Goal: Task Accomplishment & Management: Manage account settings

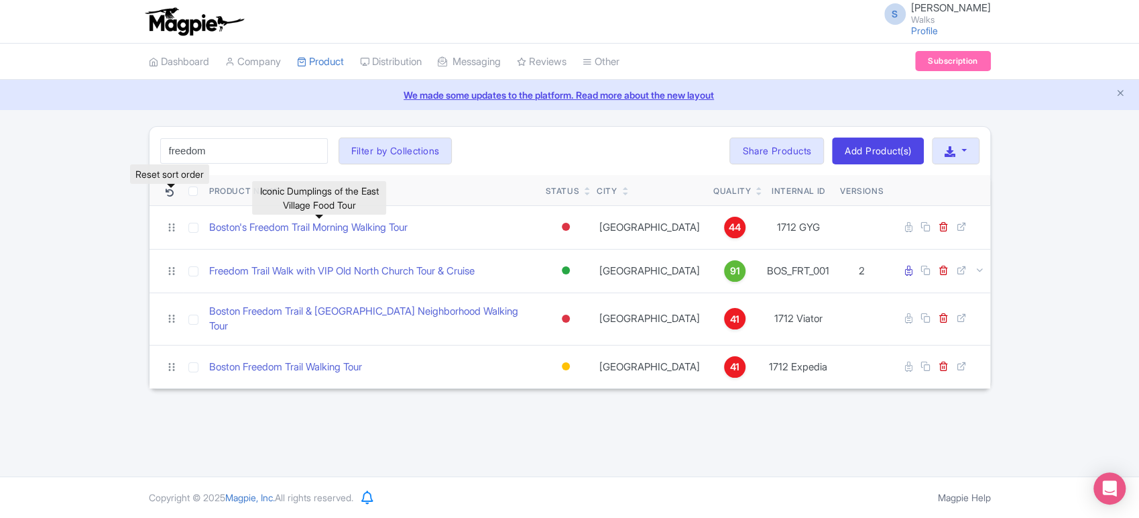
click at [168, 193] on icon at bounding box center [170, 193] width 8 height 8
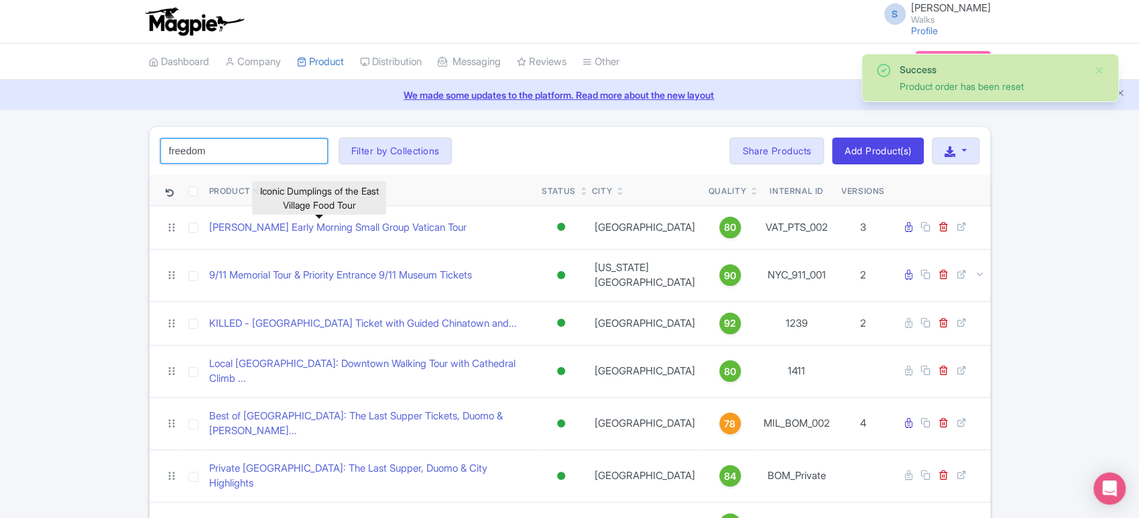
click at [279, 148] on input "freedom" at bounding box center [244, 150] width 168 height 25
click button "Search" at bounding box center [0, 0] width 0 height 0
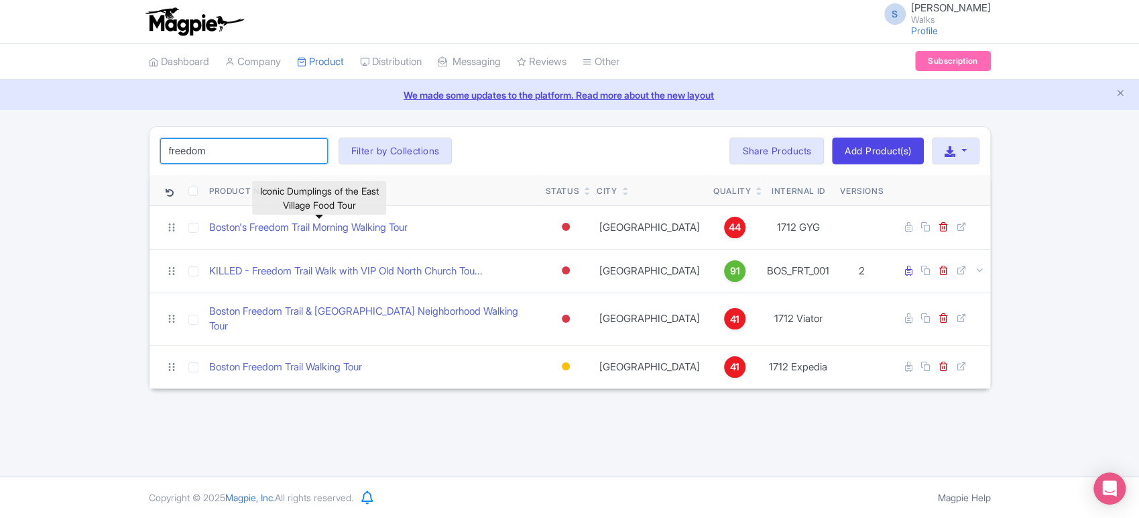
click at [234, 147] on input "freedom" at bounding box center [244, 150] width 168 height 25
type input "lisbon"
click button "Search" at bounding box center [0, 0] width 0 height 0
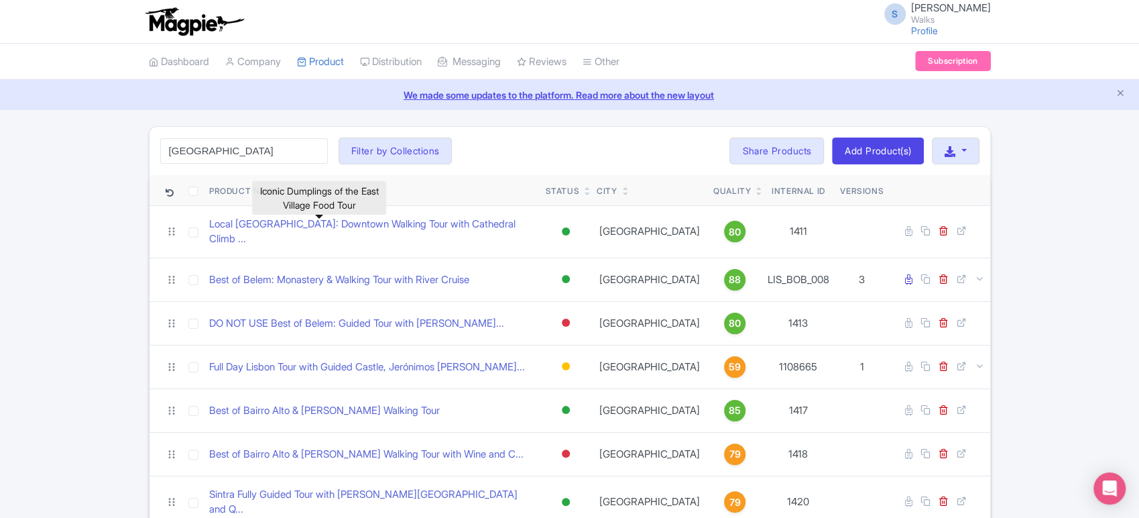
click at [628, 149] on div "lisbon Search Filter by Collections Amsterdam Athens Barcelona Bologna Bordeaux…" at bounding box center [570, 151] width 841 height 48
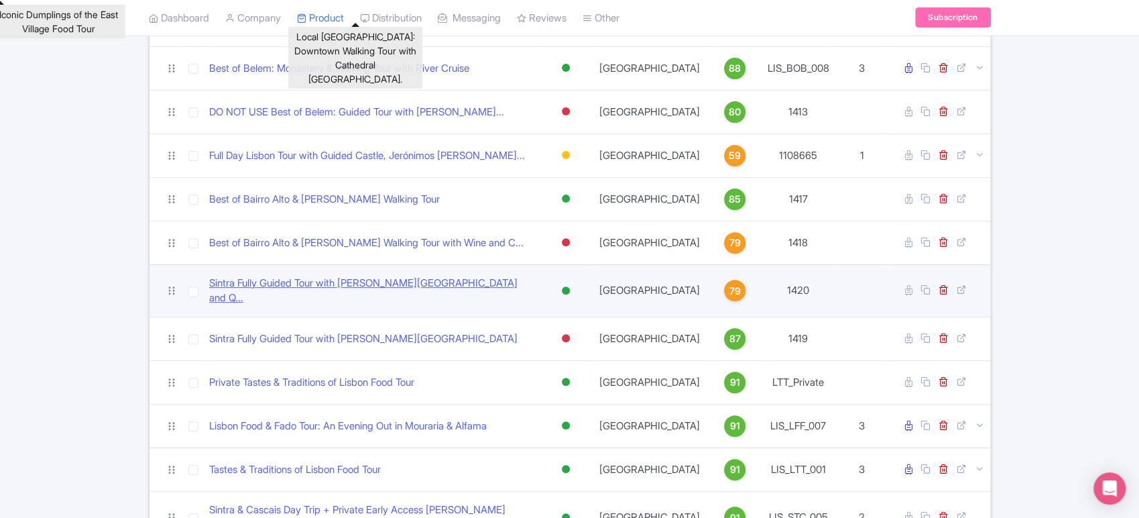
scroll to position [212, 0]
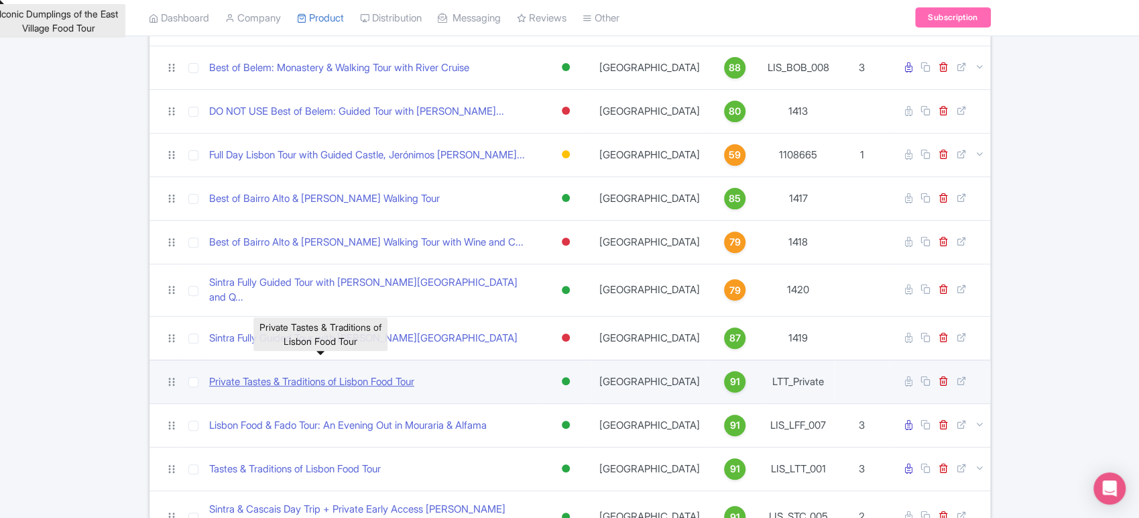
click at [414, 374] on link "Private Tastes & Traditions of Lisbon Food Tour" at bounding box center [311, 381] width 205 height 15
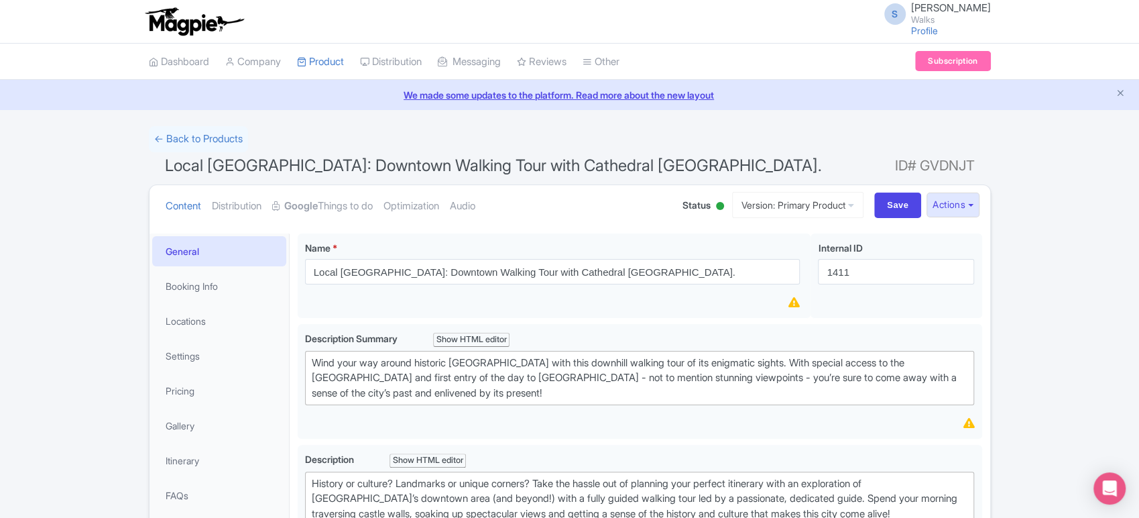
click at [716, 206] on div at bounding box center [720, 206] width 8 height 8
click at [681, 258] on div "Inactive" at bounding box center [686, 256] width 79 height 26
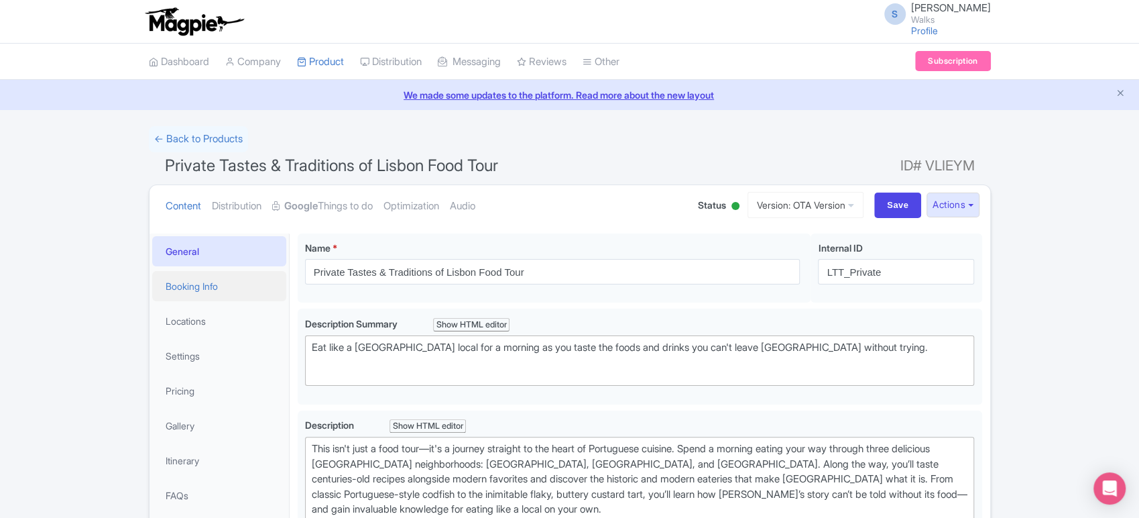
click at [210, 296] on link "Booking Info" at bounding box center [219, 286] width 134 height 30
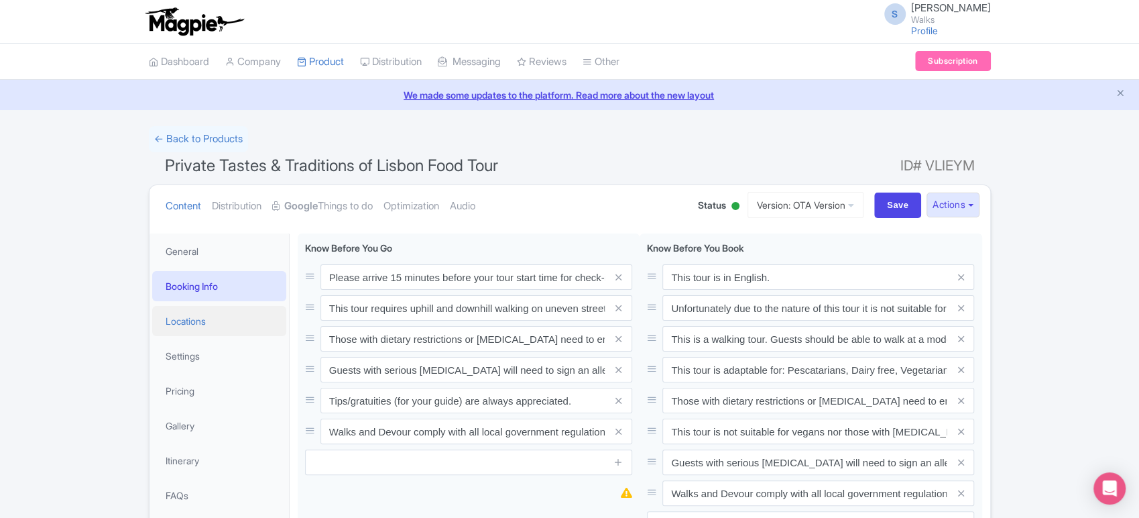
click at [224, 311] on link "Locations" at bounding box center [219, 321] width 134 height 30
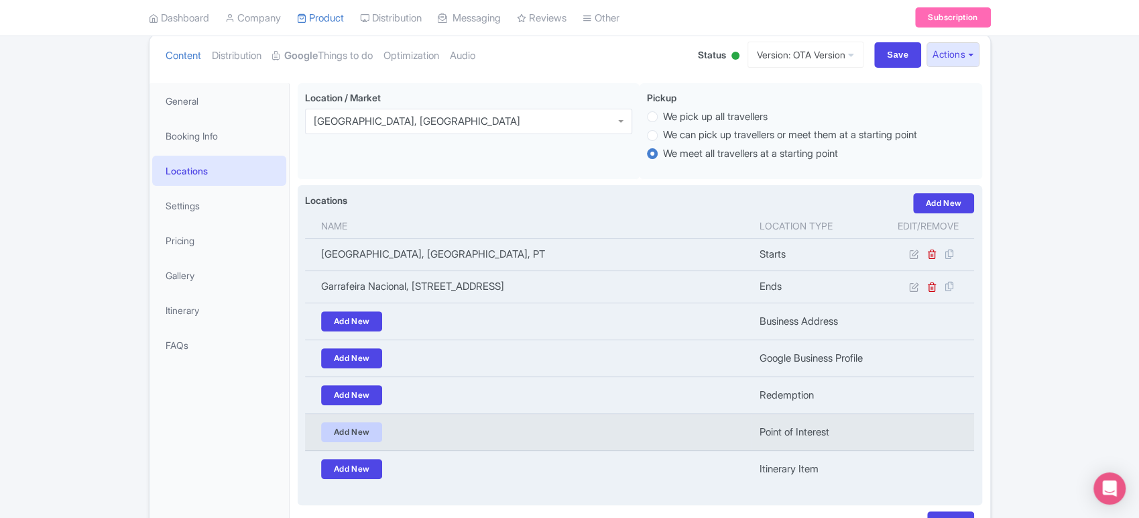
scroll to position [146, 0]
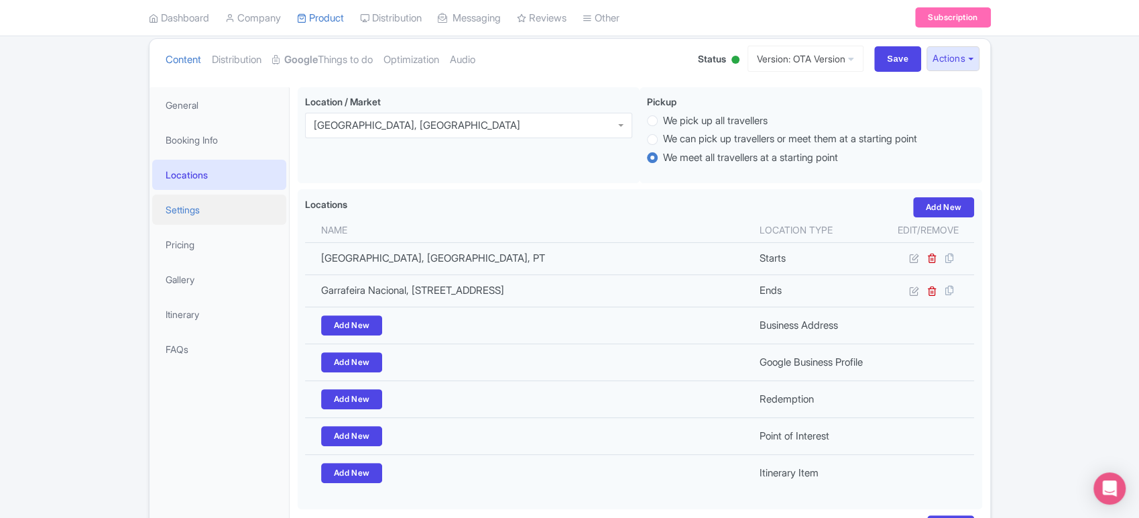
click at [239, 211] on link "Settings" at bounding box center [219, 209] width 134 height 30
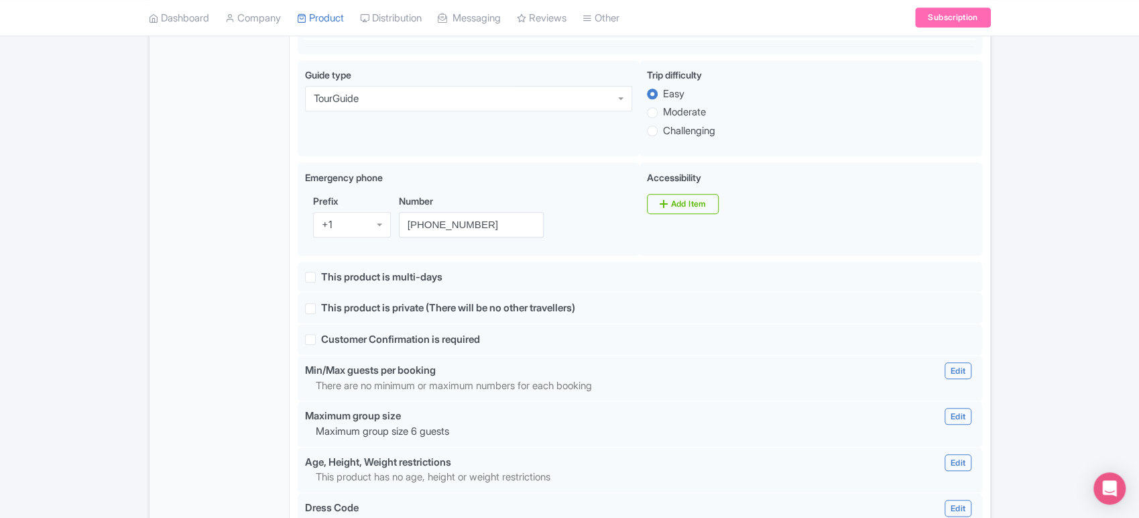
scroll to position [901, 0]
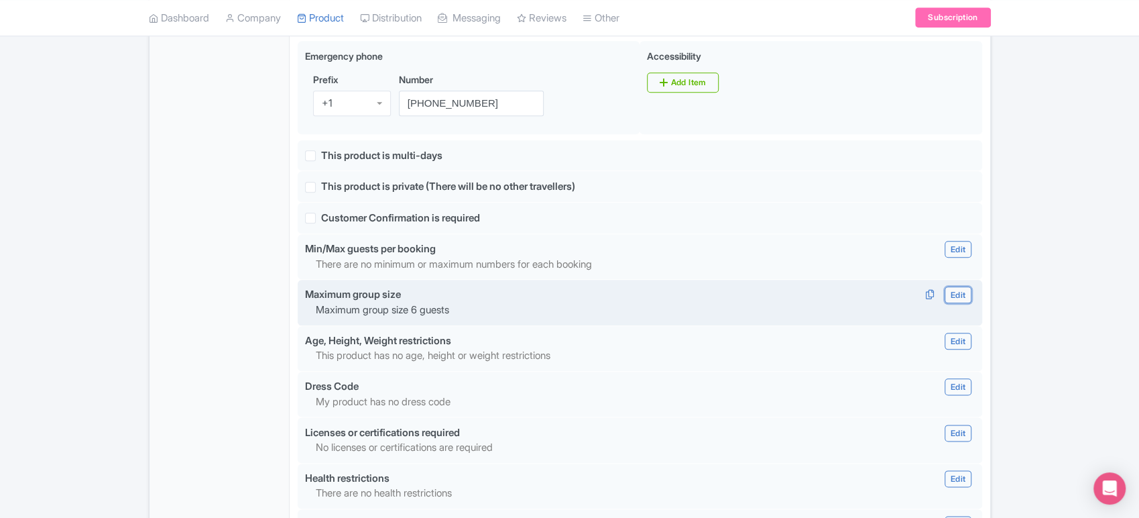
click at [960, 288] on link "Edit" at bounding box center [958, 294] width 27 height 17
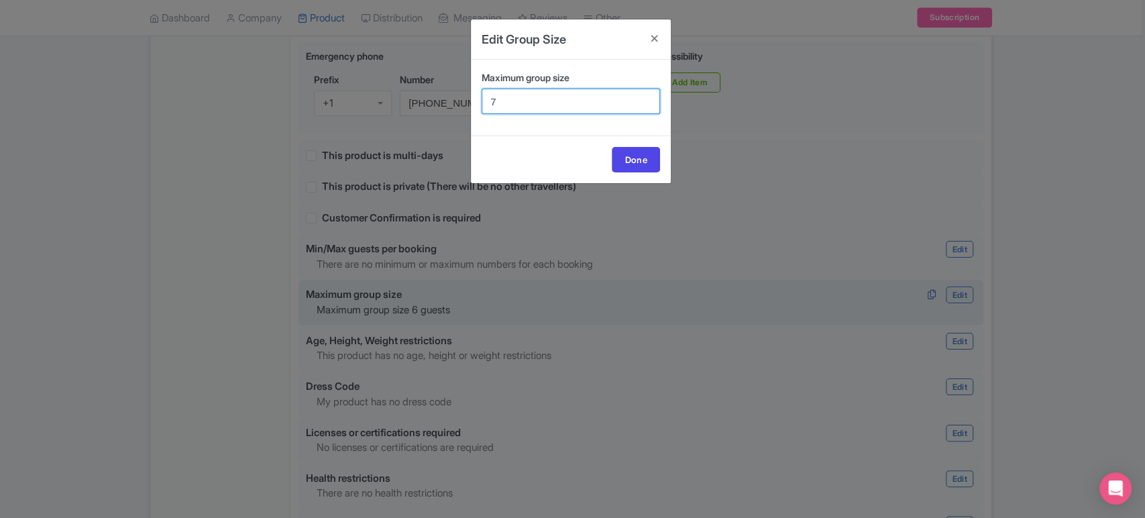
click at [647, 99] on input "7" at bounding box center [571, 101] width 178 height 25
click at [647, 99] on input "8" at bounding box center [571, 101] width 178 height 25
click at [647, 99] on input "9" at bounding box center [571, 101] width 178 height 25
type input "10"
click at [647, 99] on input "10" at bounding box center [571, 101] width 178 height 25
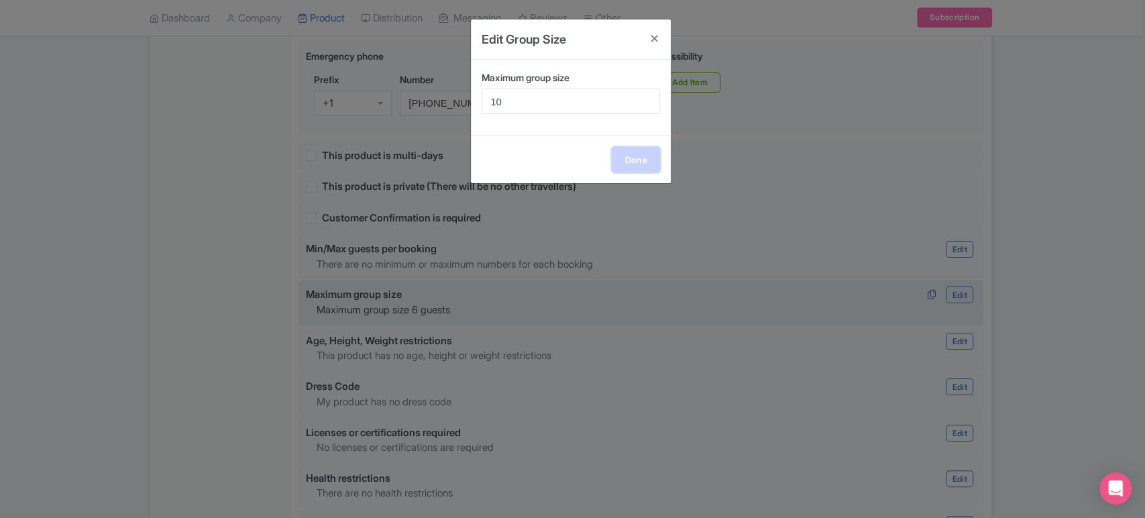
click at [640, 154] on link "Done" at bounding box center [636, 159] width 48 height 25
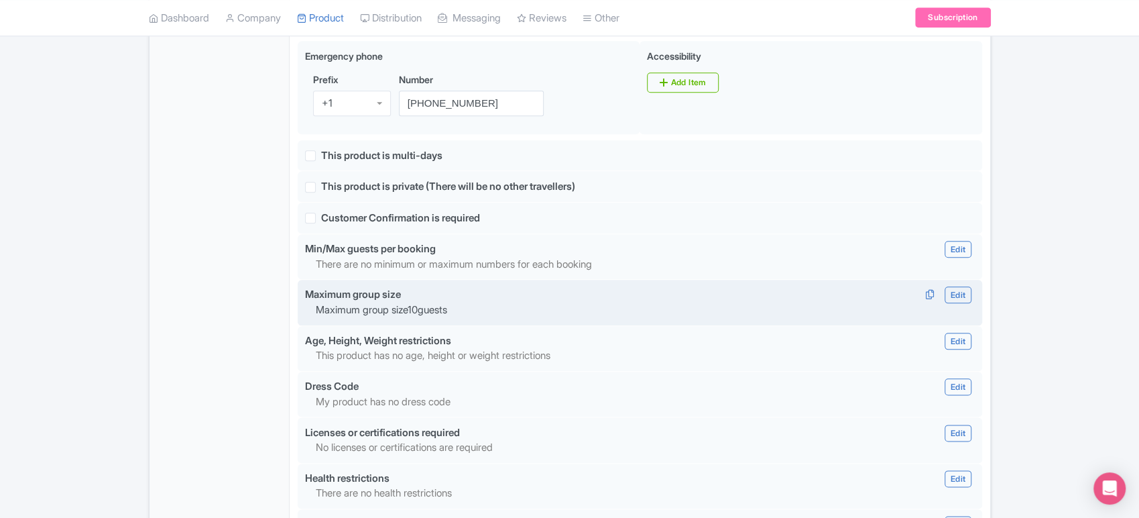
scroll to position [1272, 0]
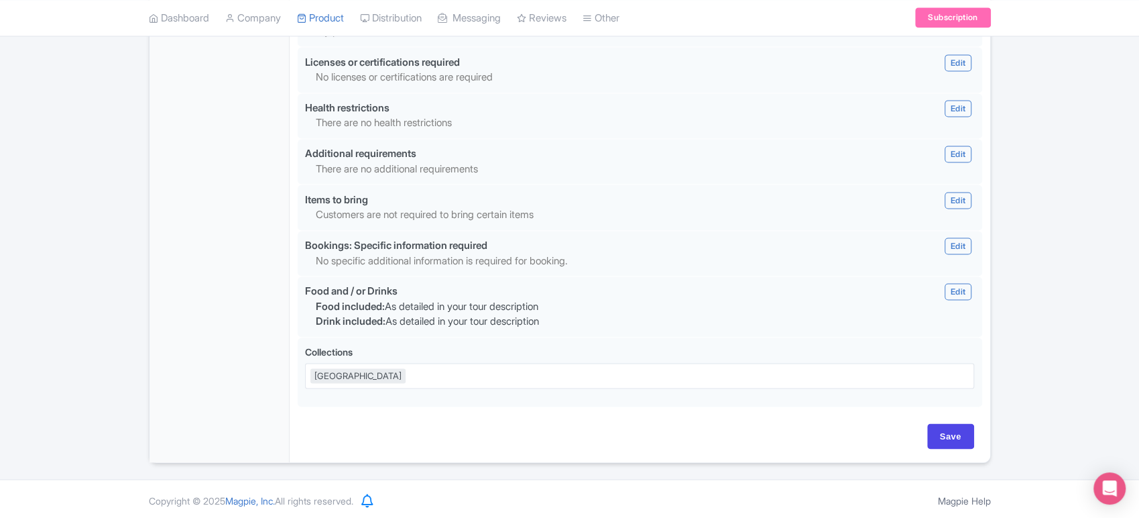
click at [954, 444] on input "Save" at bounding box center [951, 435] width 47 height 25
type input "Saving..."
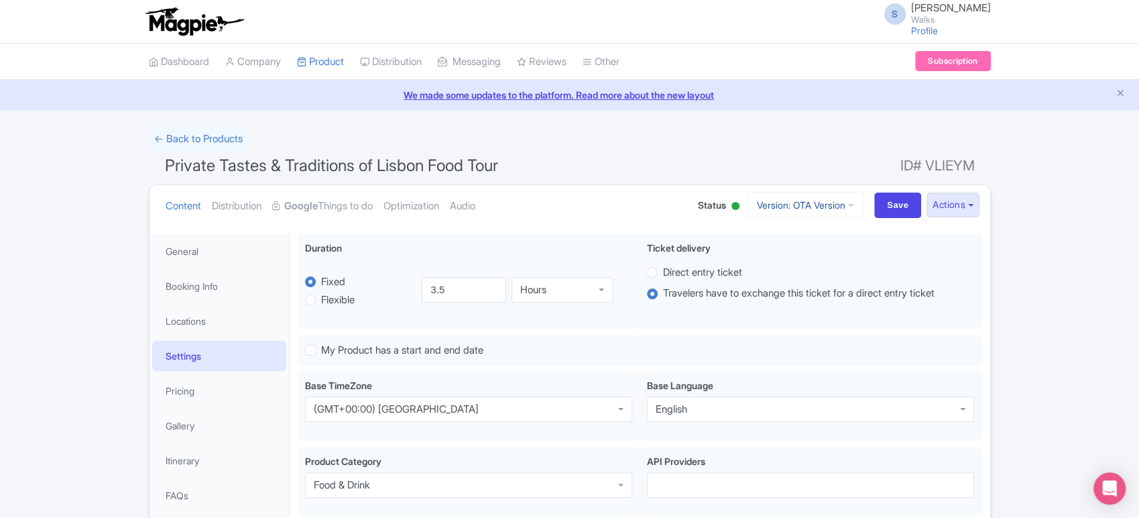
click at [831, 201] on link "Version: OTA Version" at bounding box center [806, 205] width 116 height 26
click at [642, 212] on ul "Content Distribution Google Things to do Optimization Audio" at bounding box center [418, 205] width 516 height 41
click at [950, 214] on button "Actions" at bounding box center [953, 204] width 53 height 25
click at [822, 267] on link "Industry Partner View" at bounding box center [801, 263] width 128 height 21
